Goal: Task Accomplishment & Management: Complete application form

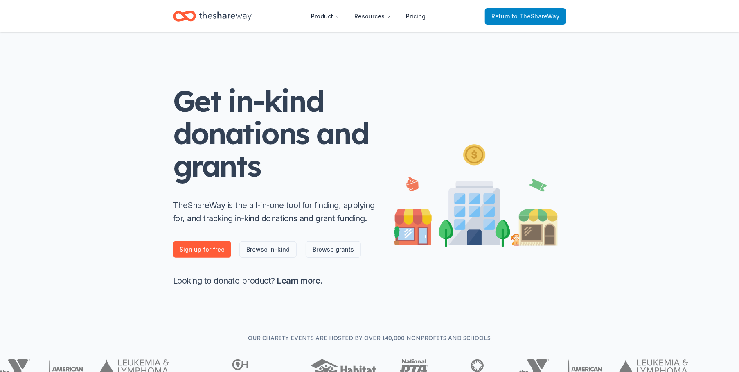
click at [519, 15] on span "to TheShareWay" at bounding box center [535, 16] width 47 height 7
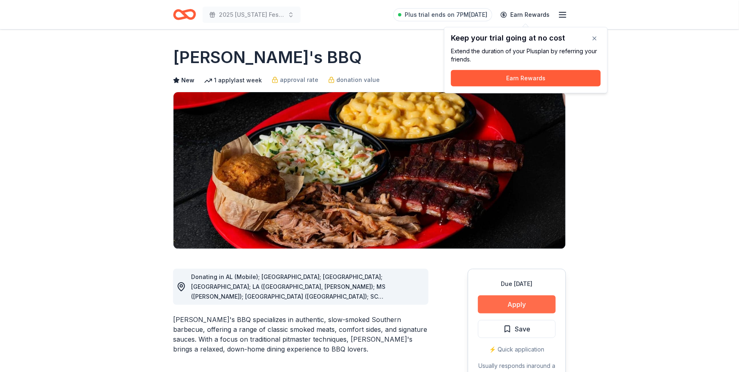
click at [519, 305] on button "Apply" at bounding box center [517, 304] width 78 height 18
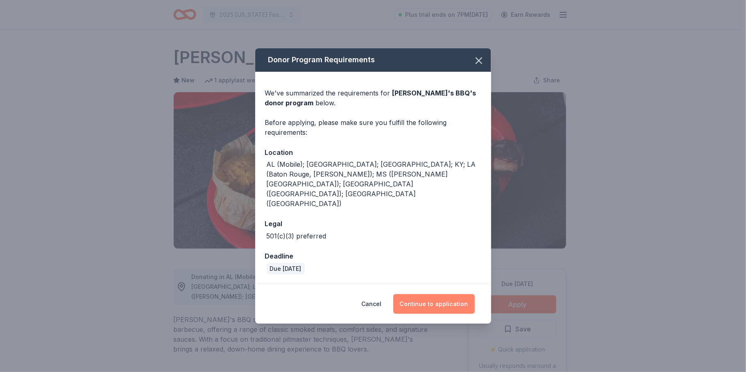
click at [445, 294] on button "Continue to application" at bounding box center [433, 304] width 81 height 20
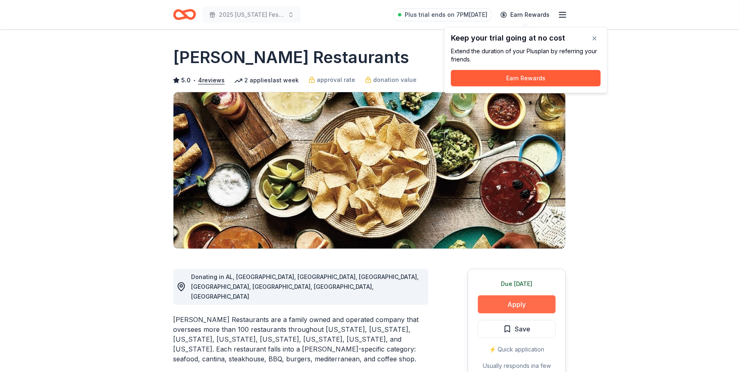
click at [509, 305] on button "Apply" at bounding box center [517, 304] width 78 height 18
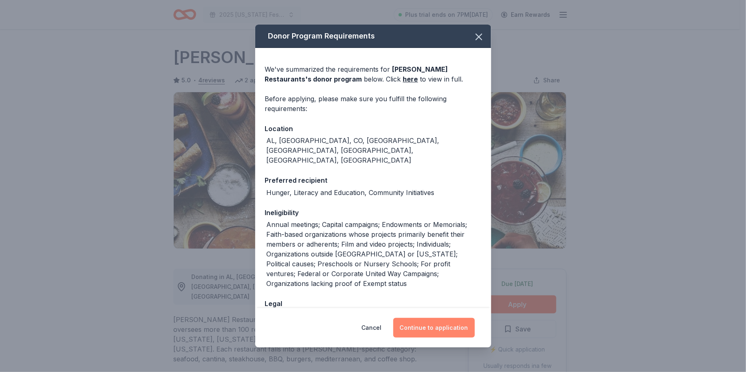
click at [429, 322] on button "Continue to application" at bounding box center [433, 328] width 81 height 20
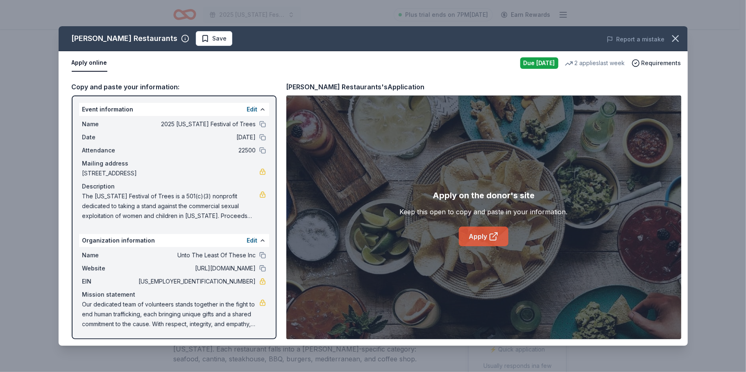
click at [473, 232] on link "Apply" at bounding box center [484, 236] width 50 height 20
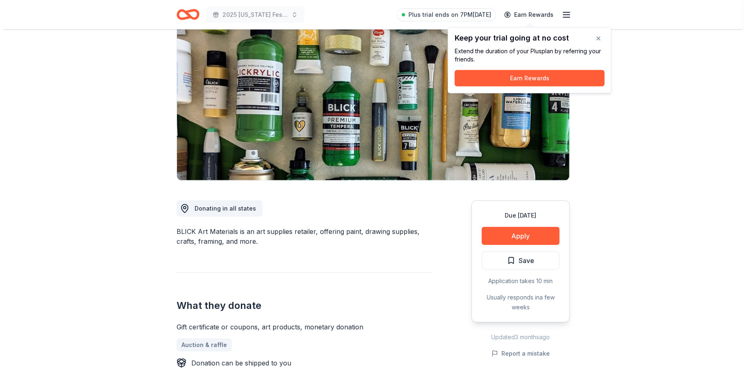
scroll to position [82, 0]
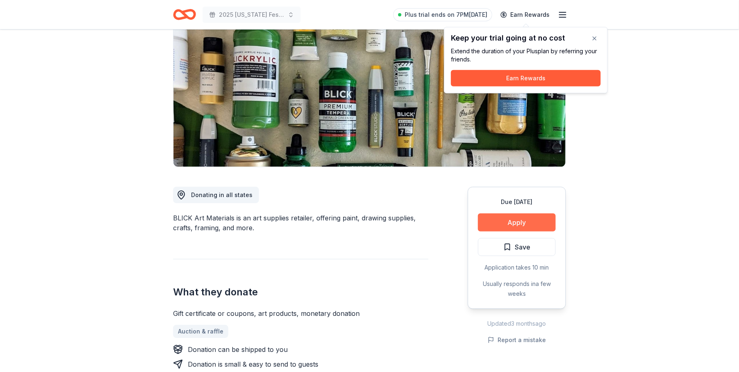
click at [515, 223] on button "Apply" at bounding box center [517, 222] width 78 height 18
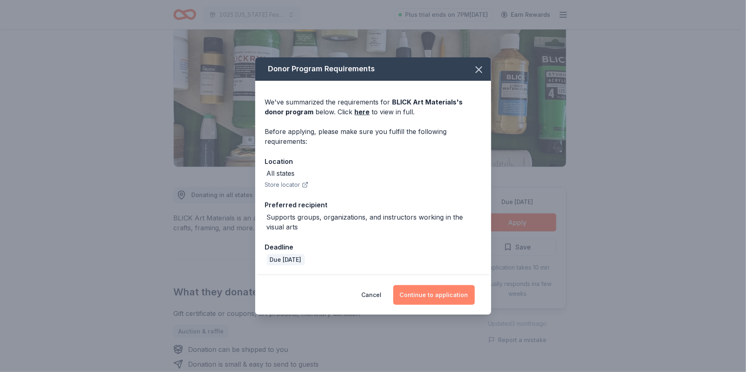
click at [448, 299] on button "Continue to application" at bounding box center [433, 295] width 81 height 20
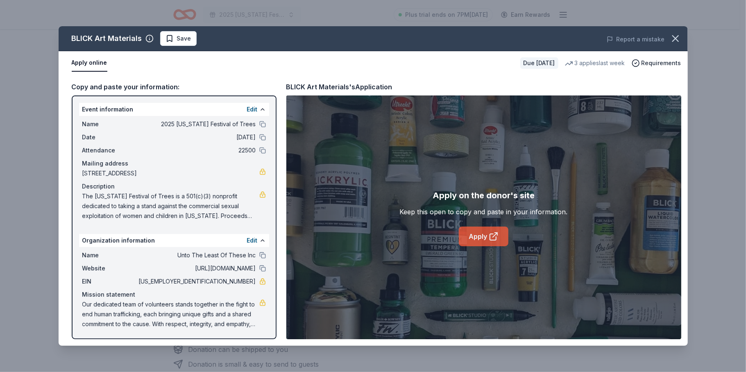
click at [480, 234] on link "Apply" at bounding box center [484, 236] width 50 height 20
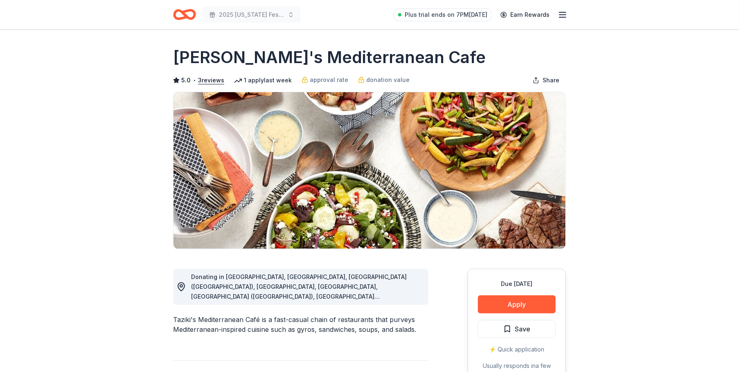
drag, startPoint x: 398, startPoint y: 59, endPoint x: 285, endPoint y: 59, distance: 112.6
click at [285, 59] on div "Taziki's Mediterranean Cafe" at bounding box center [369, 57] width 393 height 23
click at [509, 305] on button "Apply" at bounding box center [517, 304] width 78 height 18
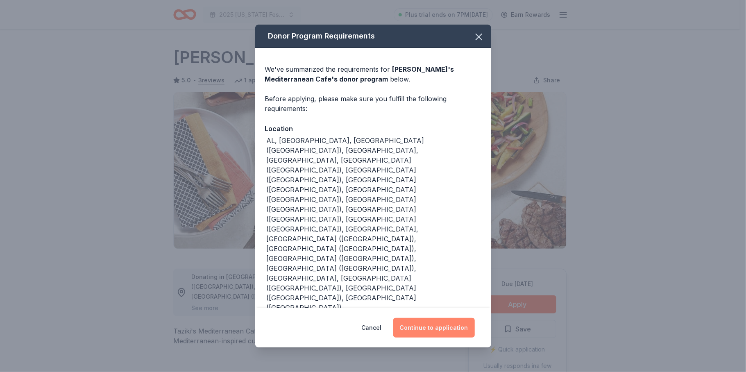
click at [425, 318] on button "Continue to application" at bounding box center [433, 328] width 81 height 20
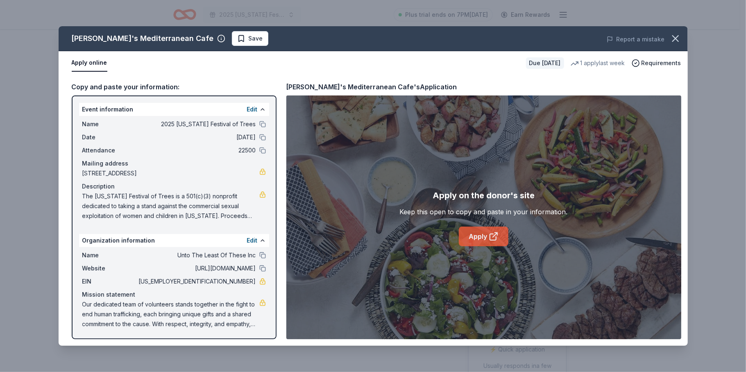
click at [479, 234] on link "Apply" at bounding box center [484, 236] width 50 height 20
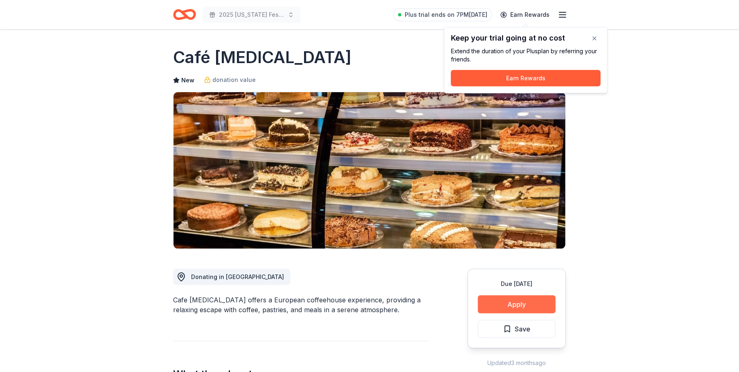
click at [497, 302] on button "Apply" at bounding box center [517, 304] width 78 height 18
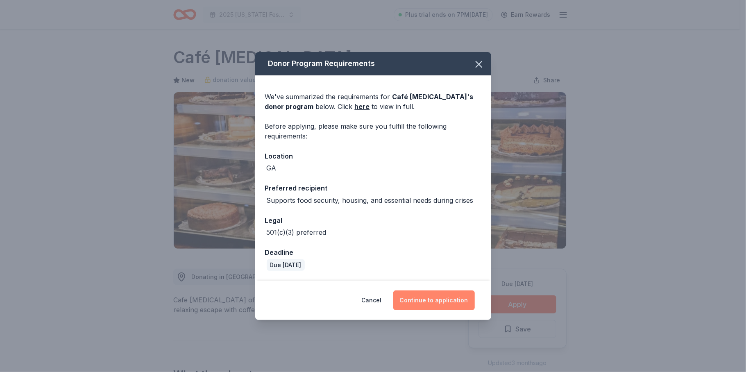
click at [422, 303] on button "Continue to application" at bounding box center [433, 300] width 81 height 20
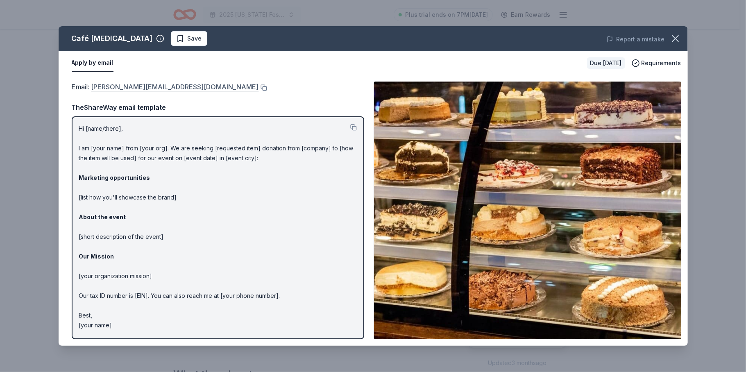
click at [127, 85] on link "polson@cafeintermezzo.com" at bounding box center [174, 86] width 167 height 11
click at [259, 88] on button at bounding box center [263, 87] width 8 height 7
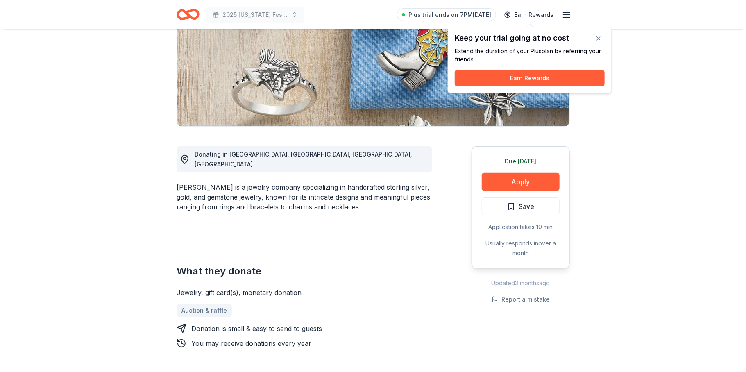
scroll to position [123, 0]
click at [511, 183] on button "Apply" at bounding box center [517, 181] width 78 height 18
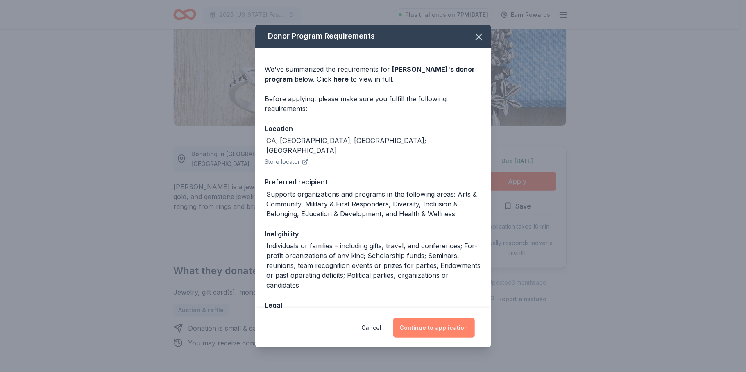
click at [420, 330] on button "Continue to application" at bounding box center [433, 328] width 81 height 20
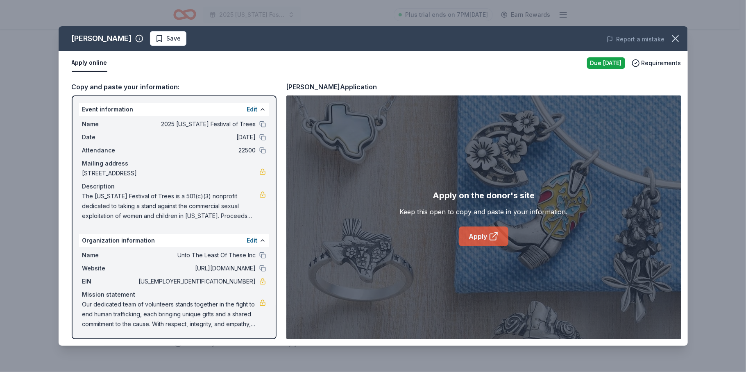
click at [486, 236] on link "Apply" at bounding box center [484, 236] width 50 height 20
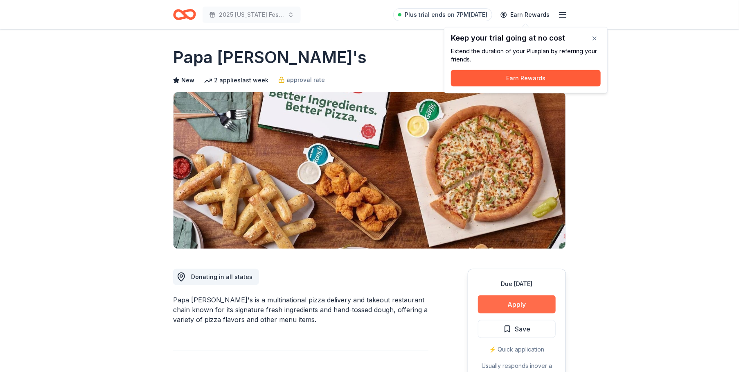
click at [509, 304] on button "Apply" at bounding box center [517, 304] width 78 height 18
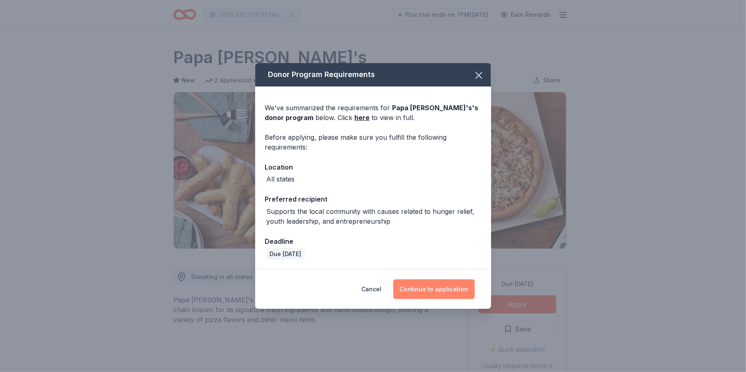
click at [450, 292] on button "Continue to application" at bounding box center [433, 289] width 81 height 20
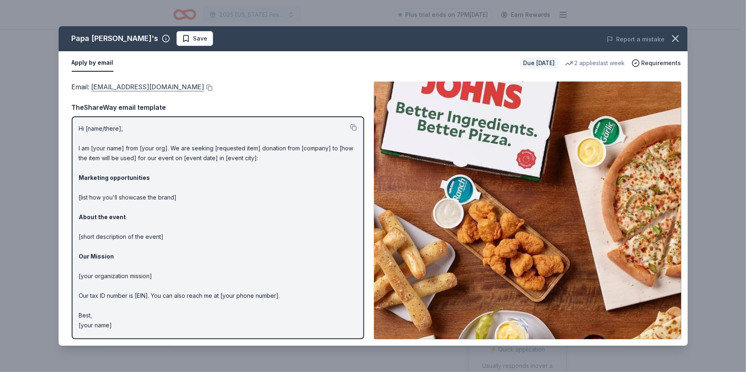
click at [131, 86] on link "[EMAIL_ADDRESS][DOMAIN_NAME]" at bounding box center [147, 86] width 113 height 11
